Goal: Complete application form

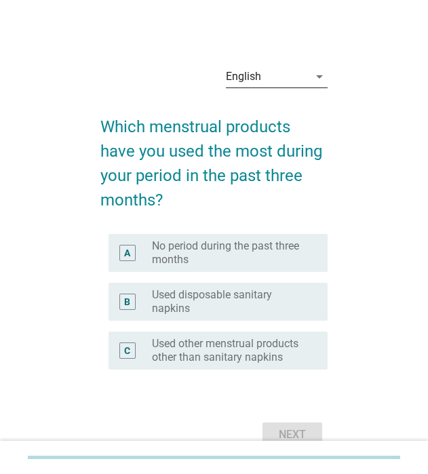
click at [317, 77] on icon "arrow_drop_down" at bounding box center [319, 76] width 16 height 16
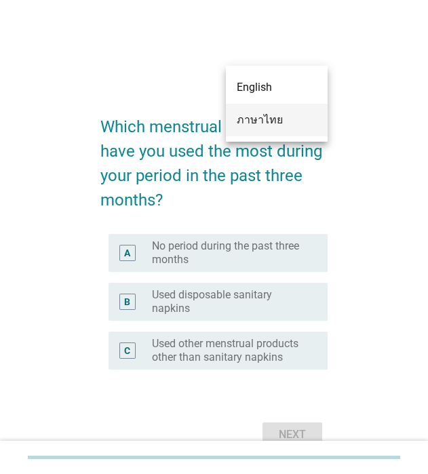
click at [294, 114] on div "ภาษาไทย" at bounding box center [277, 120] width 80 height 16
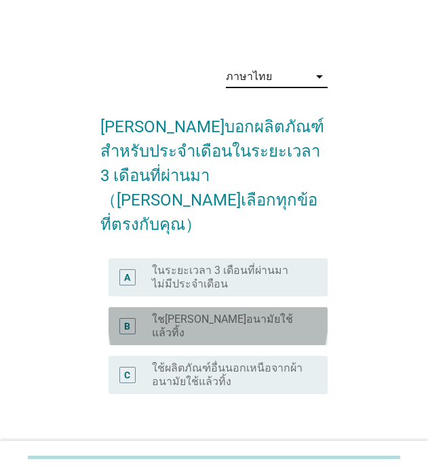
click at [128, 319] on div "B" at bounding box center [127, 326] width 6 height 14
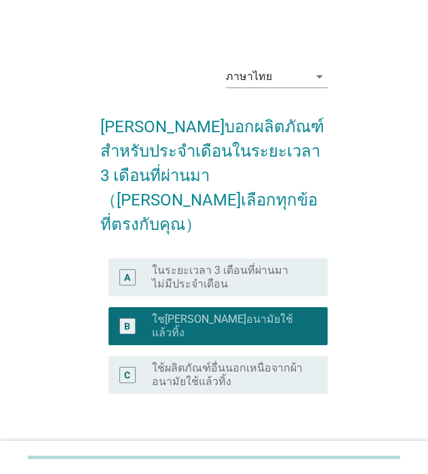
click at [301, 451] on div "ต่อไป" at bounding box center [292, 459] width 38 height 16
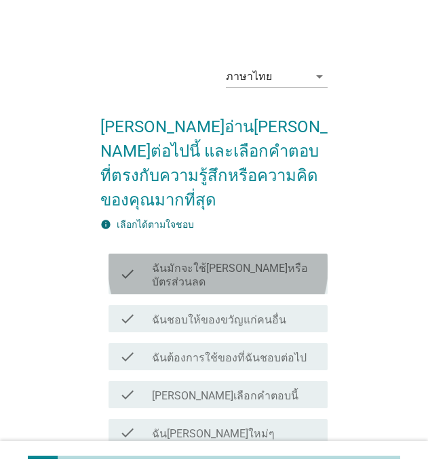
click at [128, 259] on icon "check" at bounding box center [127, 274] width 16 height 30
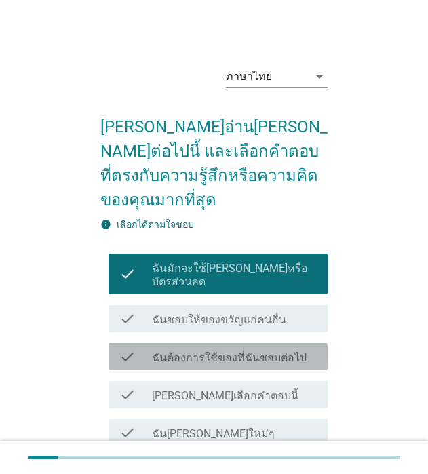
click at [123, 348] on icon "check" at bounding box center [127, 356] width 16 height 16
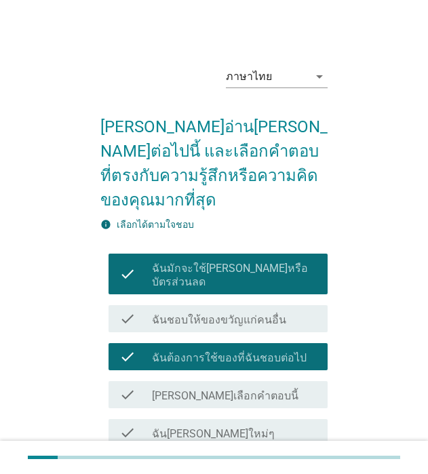
click at [130, 424] on icon "check" at bounding box center [127, 432] width 16 height 16
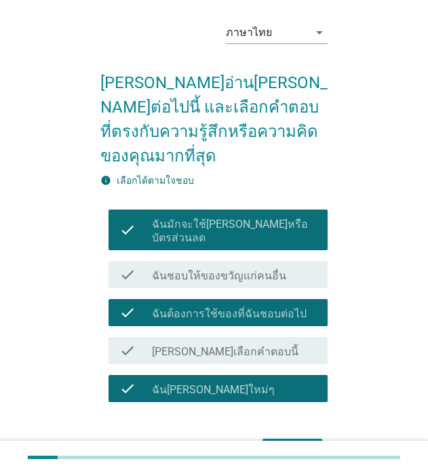
scroll to position [87, 0]
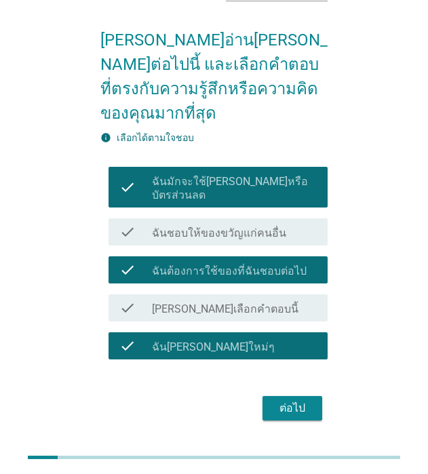
click at [294, 400] on div "ต่อไป" at bounding box center [292, 408] width 38 height 16
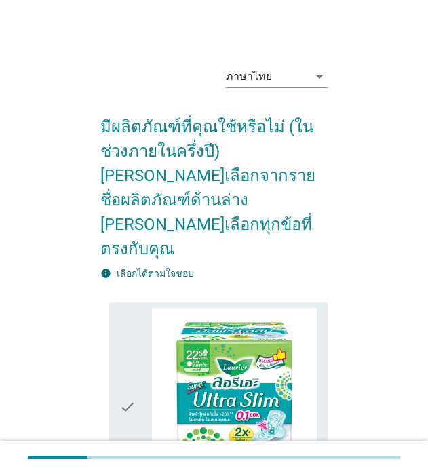
scroll to position [68, 0]
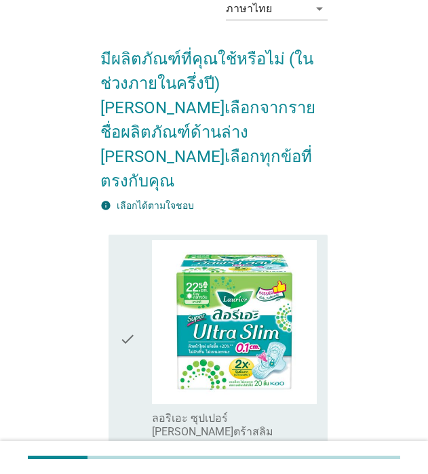
click at [133, 277] on icon "check" at bounding box center [127, 339] width 16 height 199
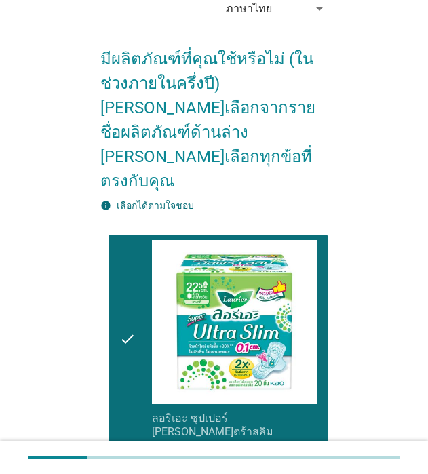
scroll to position [136, 0]
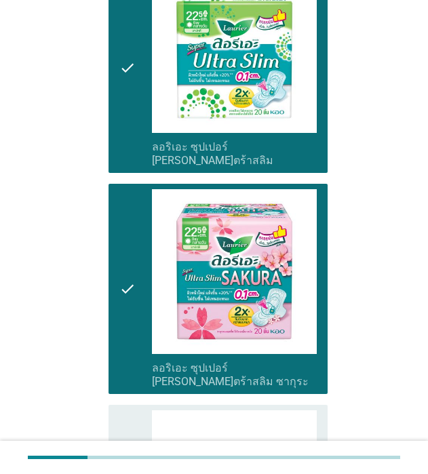
scroll to position [475, 0]
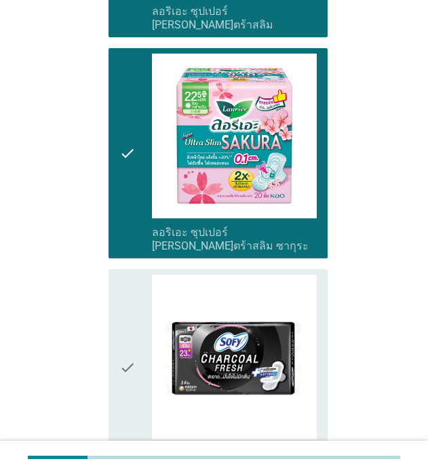
click at [128, 275] on icon "check" at bounding box center [127, 368] width 16 height 186
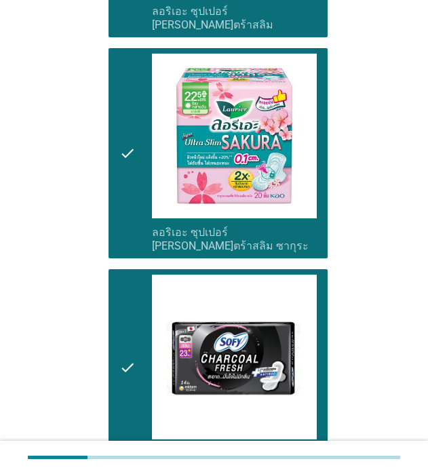
scroll to position [610, 0]
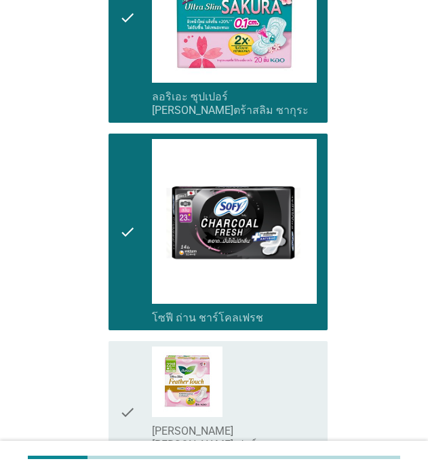
click at [113, 341] on div "check check_box_outline_blank [PERSON_NAME][PERSON_NAME]เปอร์ [PERSON_NAME]ตร้า…" at bounding box center [217, 412] width 219 height 143
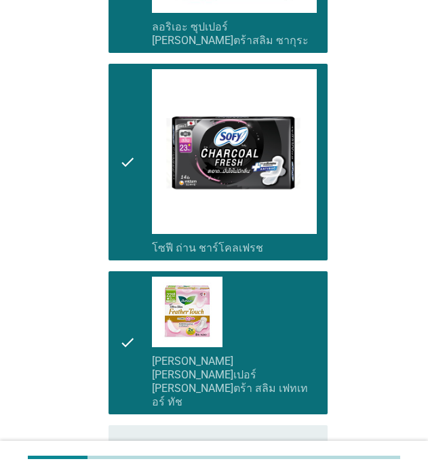
scroll to position [746, 0]
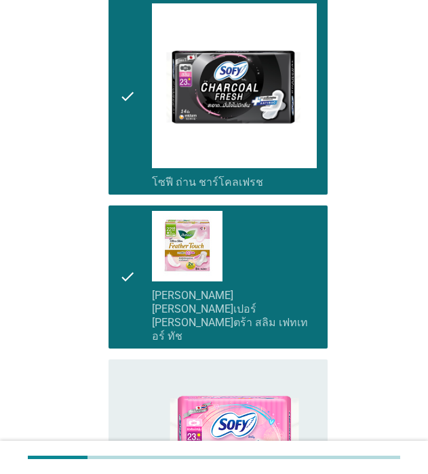
click at [127, 365] on icon "check" at bounding box center [127, 458] width 16 height 186
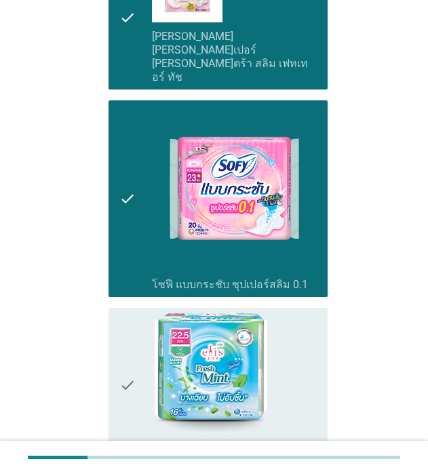
scroll to position [1017, 0]
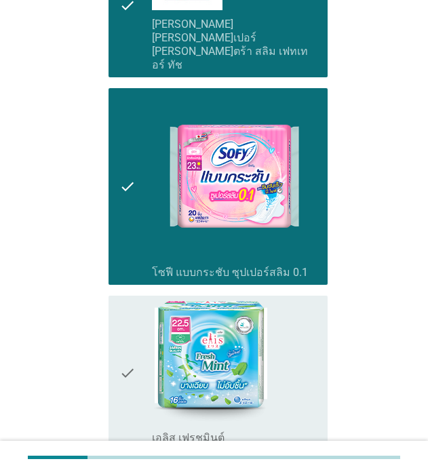
click at [125, 301] on icon "check" at bounding box center [127, 373] width 16 height 144
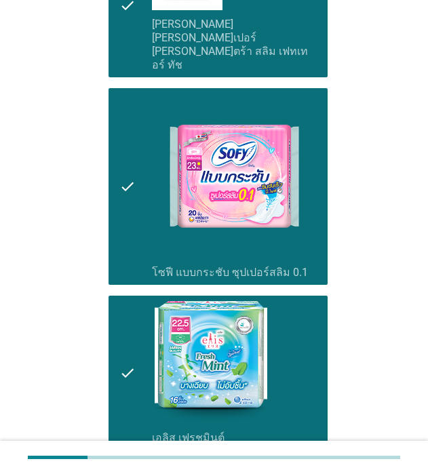
scroll to position [1220, 0]
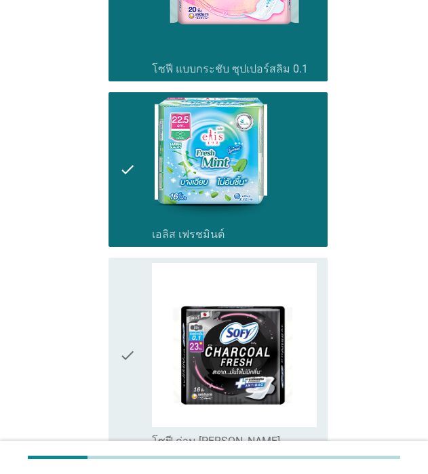
click at [125, 285] on icon "check" at bounding box center [127, 356] width 16 height 186
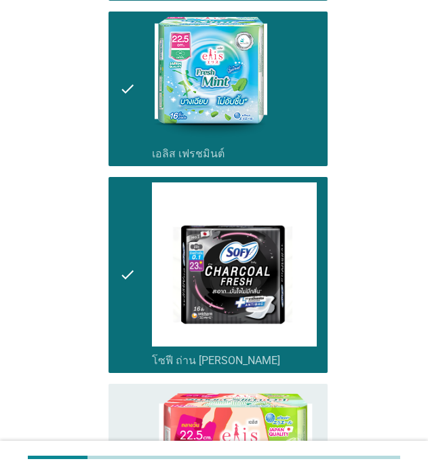
scroll to position [1424, 0]
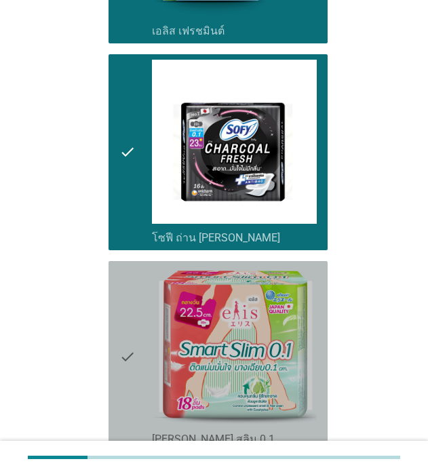
click at [125, 281] on icon "check" at bounding box center [127, 356] width 16 height 180
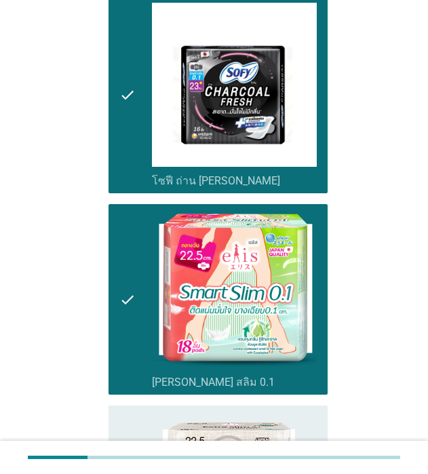
scroll to position [1559, 0]
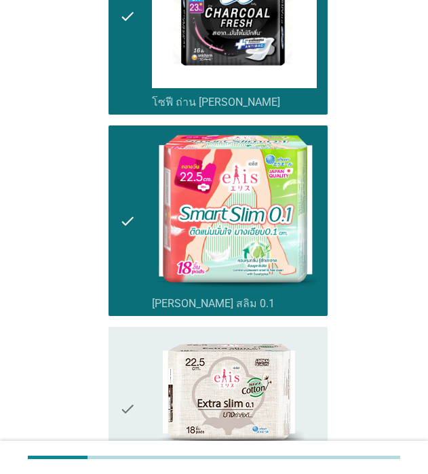
click at [125, 332] on icon "check" at bounding box center [127, 408] width 16 height 153
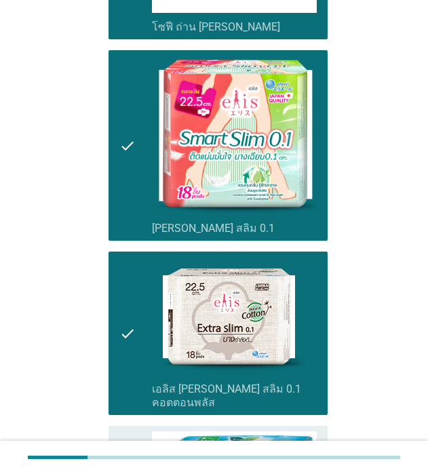
scroll to position [1763, 0]
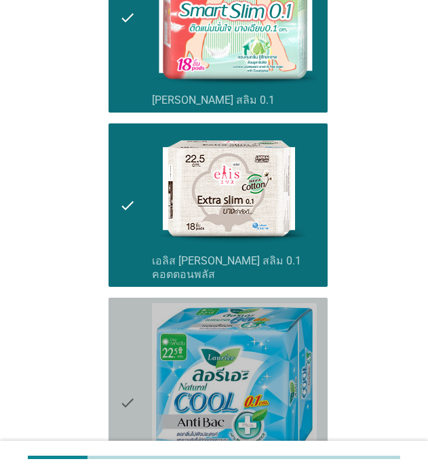
click at [127, 303] on icon "check" at bounding box center [127, 402] width 16 height 199
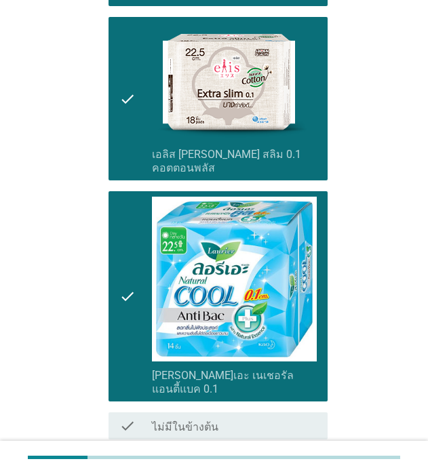
scroll to position [1871, 0]
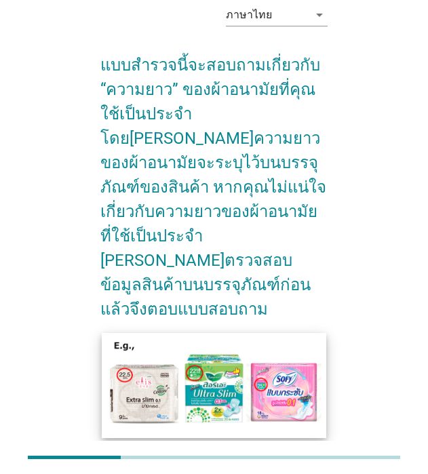
scroll to position [125, 0]
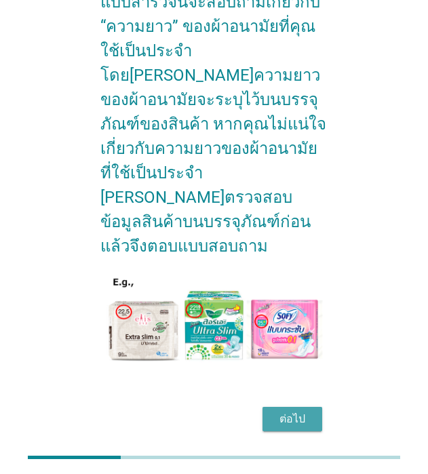
click at [289, 411] on div "ต่อไป" at bounding box center [292, 419] width 38 height 16
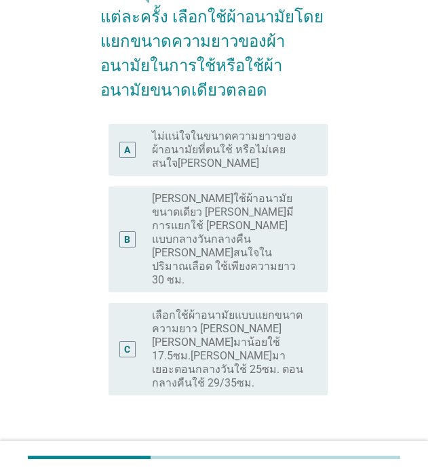
scroll to position [136, 0]
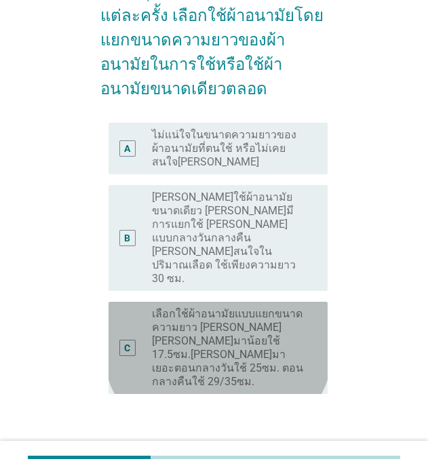
click at [130, 340] on div "C" at bounding box center [127, 347] width 6 height 14
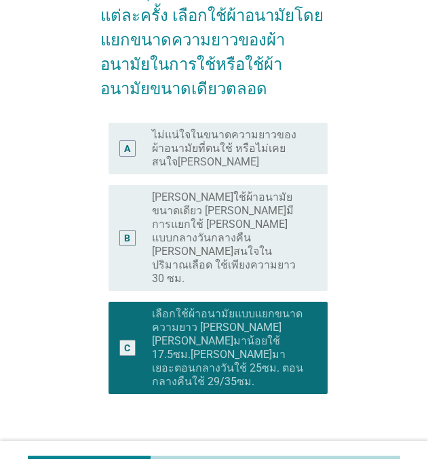
click at [294, 451] on div "ต่อไป" at bounding box center [292, 459] width 38 height 16
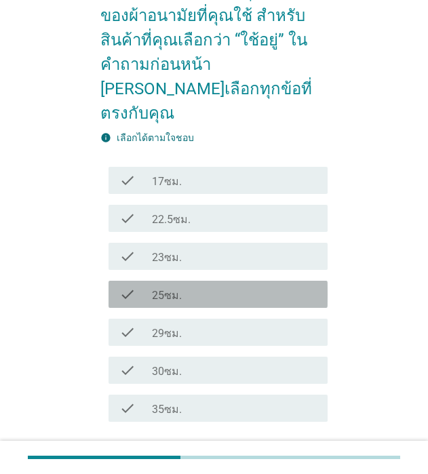
click at [130, 286] on icon "check" at bounding box center [127, 294] width 16 height 16
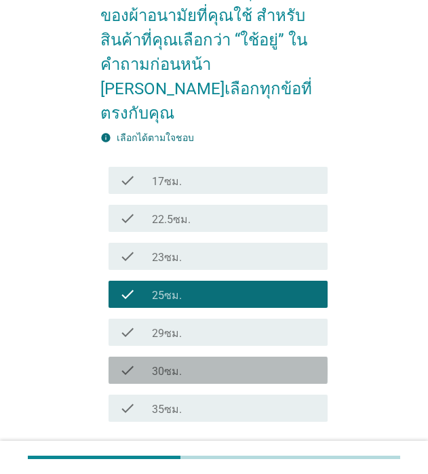
click at [125, 362] on icon "check" at bounding box center [127, 370] width 16 height 16
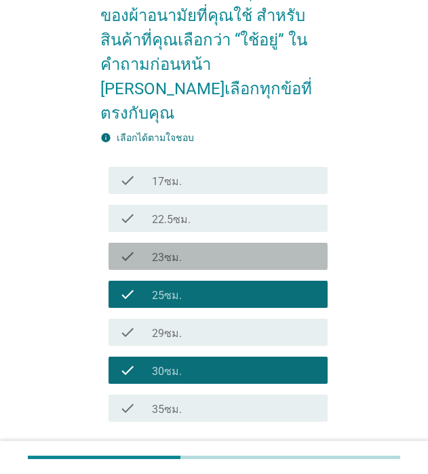
click at [125, 248] on icon "check" at bounding box center [127, 256] width 16 height 16
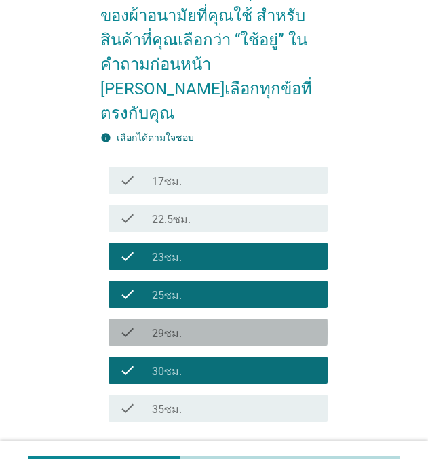
click at [123, 324] on icon "check" at bounding box center [127, 332] width 16 height 16
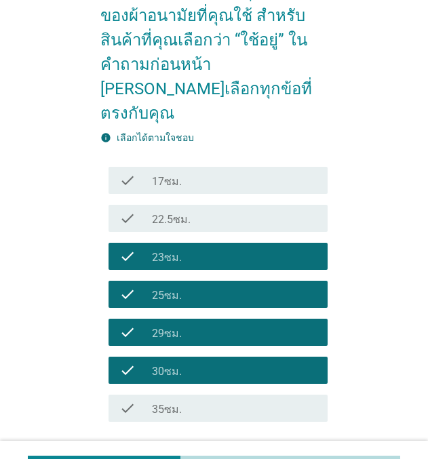
click at [292, 462] on div "ต่อไป" at bounding box center [292, 470] width 38 height 16
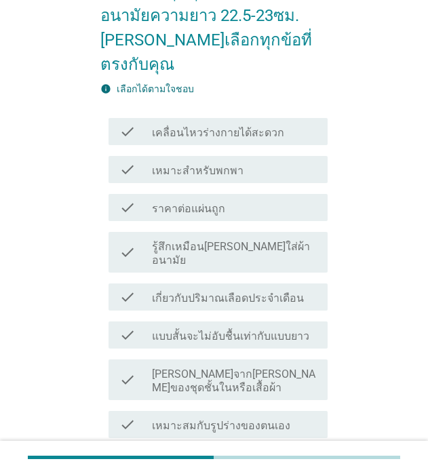
scroll to position [0, 0]
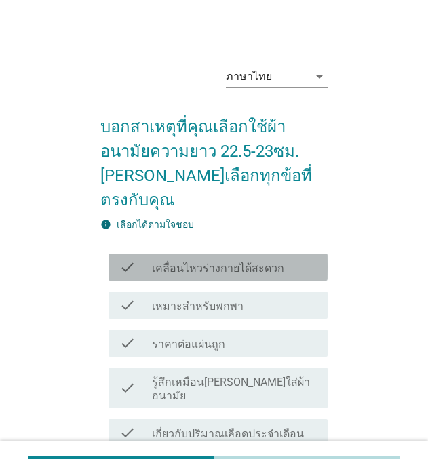
click at [122, 259] on icon "check" at bounding box center [127, 267] width 16 height 16
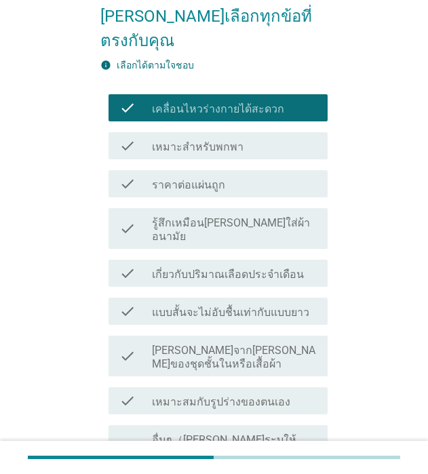
scroll to position [136, 0]
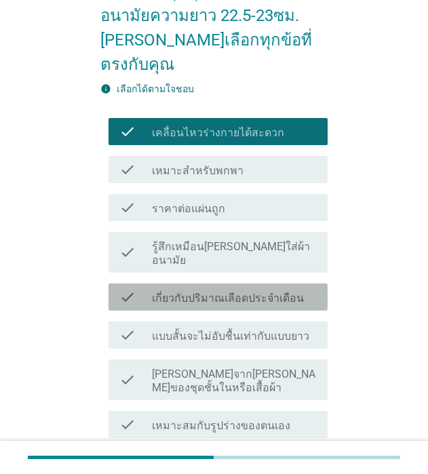
click at [129, 289] on icon "check" at bounding box center [127, 297] width 16 height 16
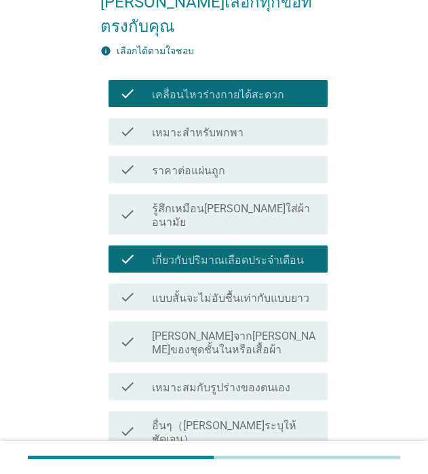
scroll to position [203, 0]
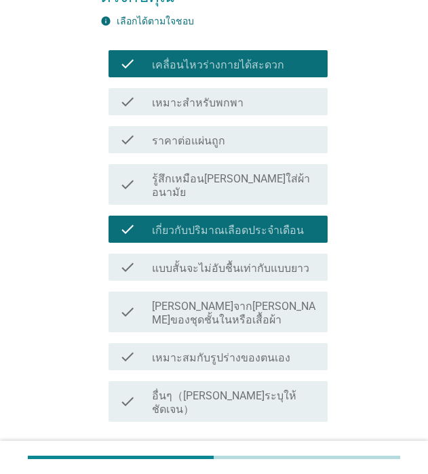
click at [283, 462] on div "ต่อไป" at bounding box center [292, 470] width 38 height 16
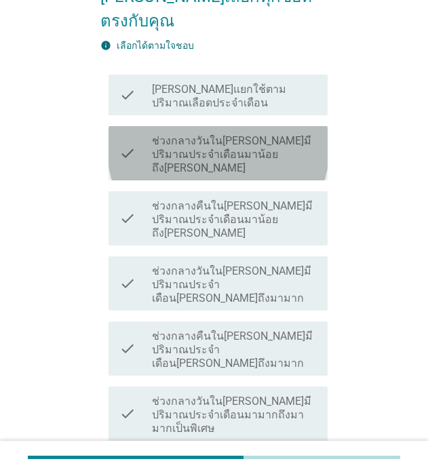
click at [128, 132] on icon "check" at bounding box center [127, 153] width 16 height 43
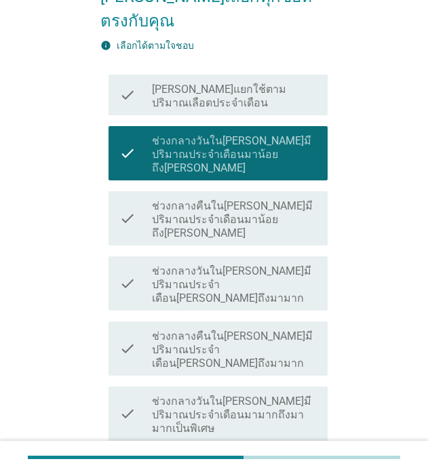
click at [129, 262] on icon "check" at bounding box center [127, 283] width 16 height 43
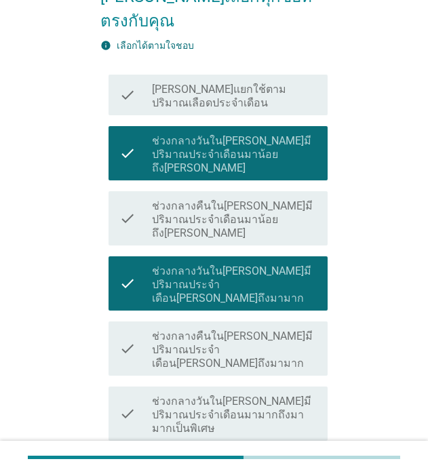
scroll to position [320, 0]
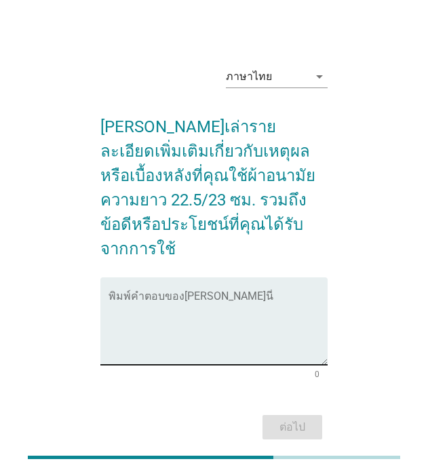
click at [142, 322] on textarea "พิมพ์คำตอบของคุณ ที่นี่" at bounding box center [217, 329] width 219 height 71
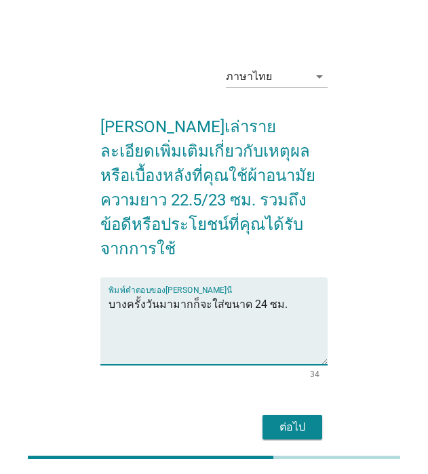
type textarea "บางครั้งวันมามากก็จะใส่ขนาด 24 ซม."
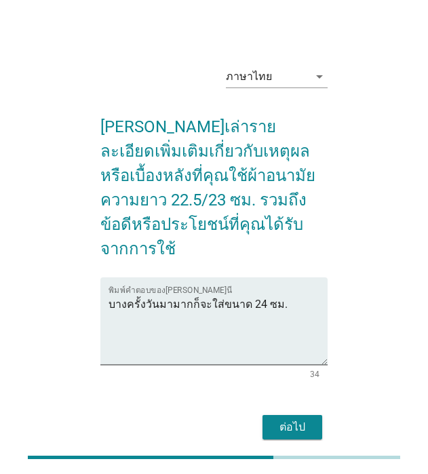
click at [306, 419] on div "ต่อไป" at bounding box center [292, 427] width 38 height 16
